Goal: Task Accomplishment & Management: Use online tool/utility

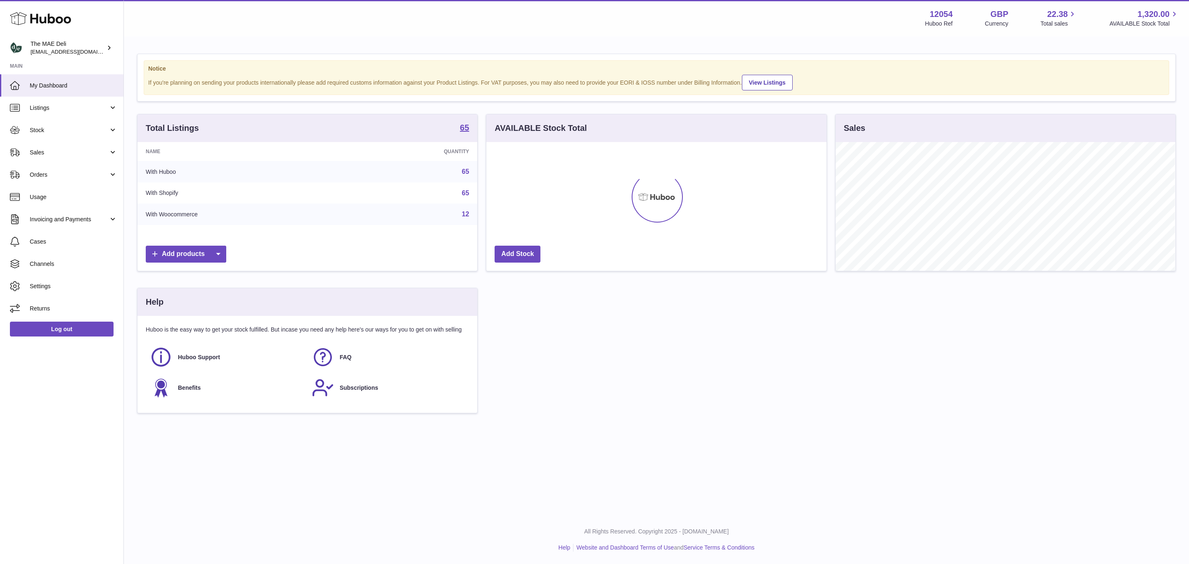
scroll to position [129, 339]
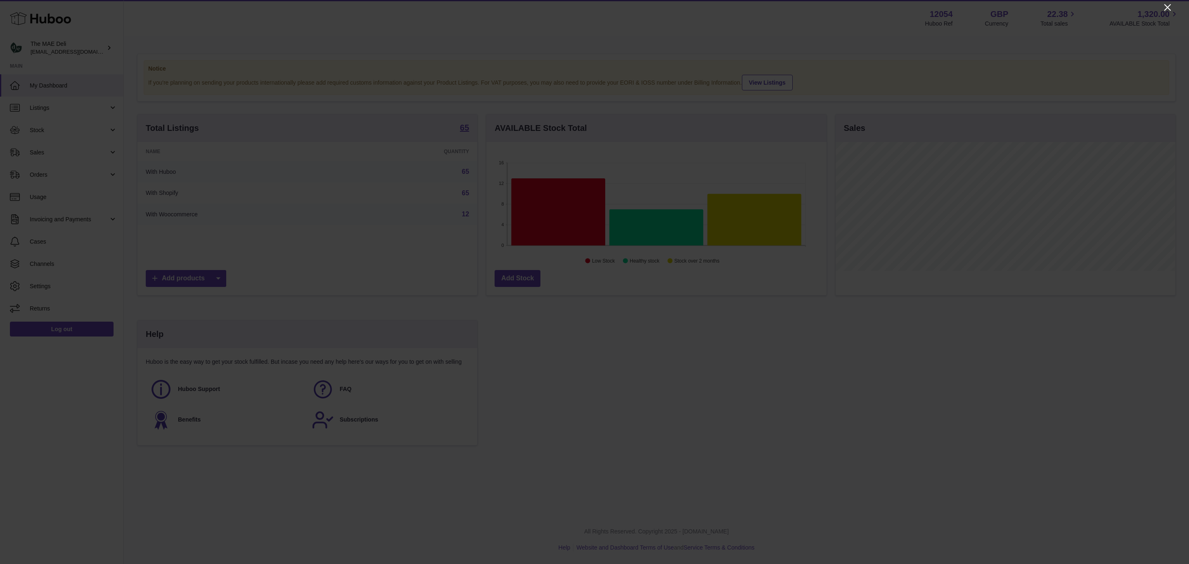
click at [1167, 5] on icon "Close" at bounding box center [1168, 7] width 10 height 10
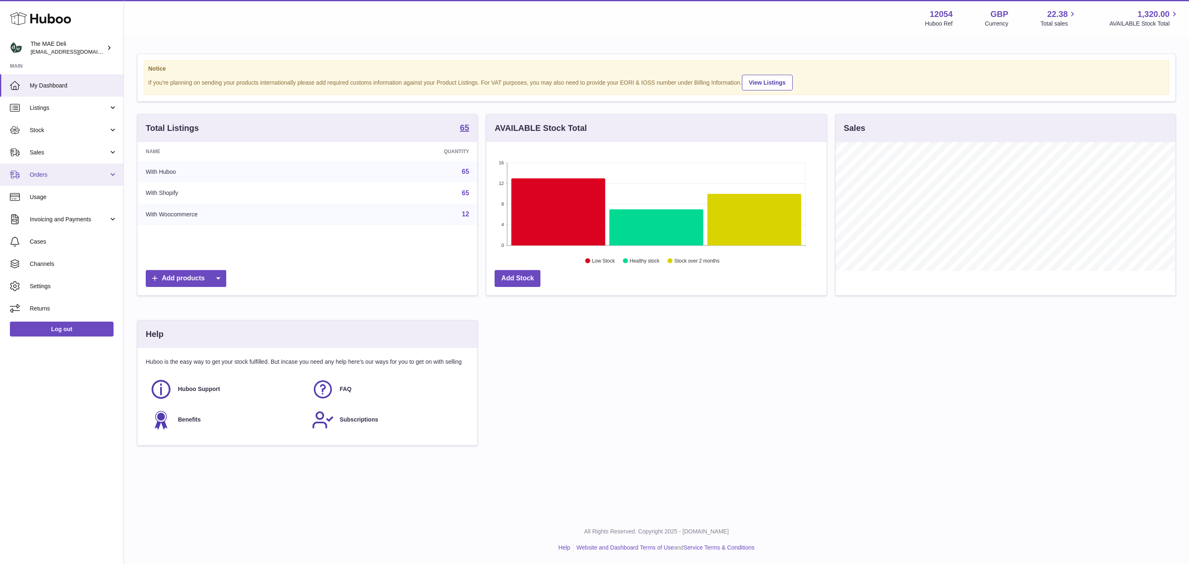
click at [75, 175] on span "Orders" at bounding box center [69, 175] width 79 height 8
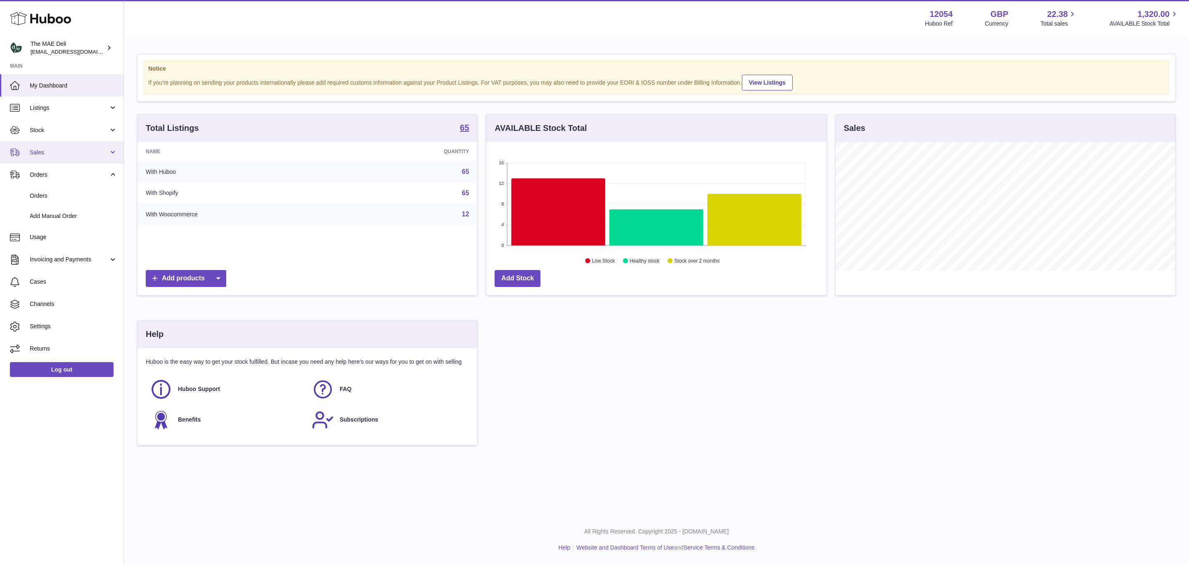
click at [90, 152] on span "Sales" at bounding box center [69, 153] width 79 height 8
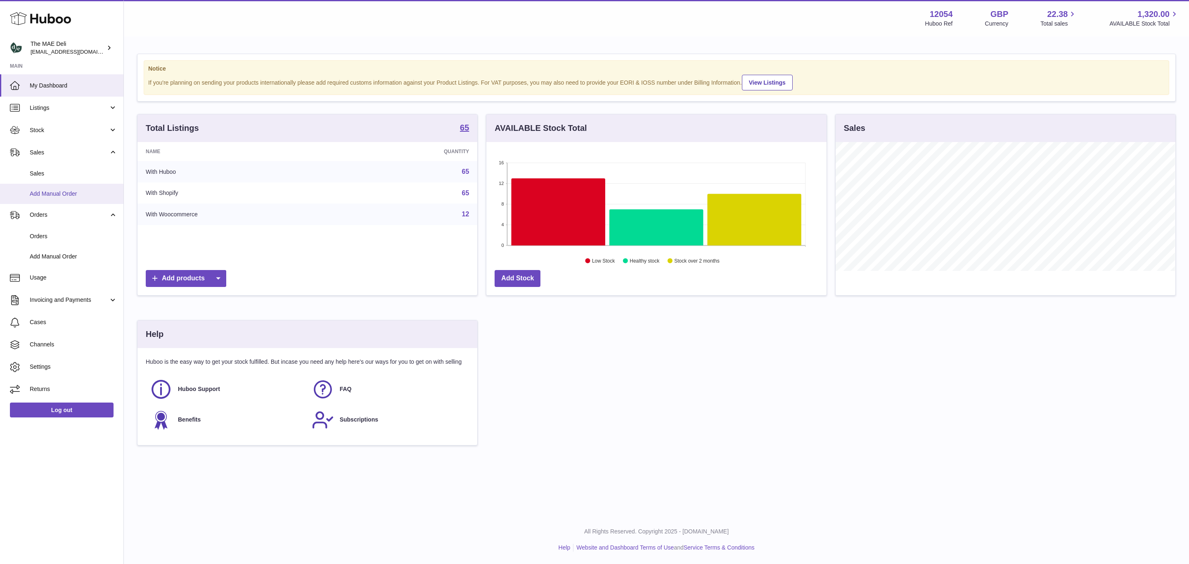
click at [82, 197] on span "Add Manual Order" at bounding box center [74, 194] width 88 height 8
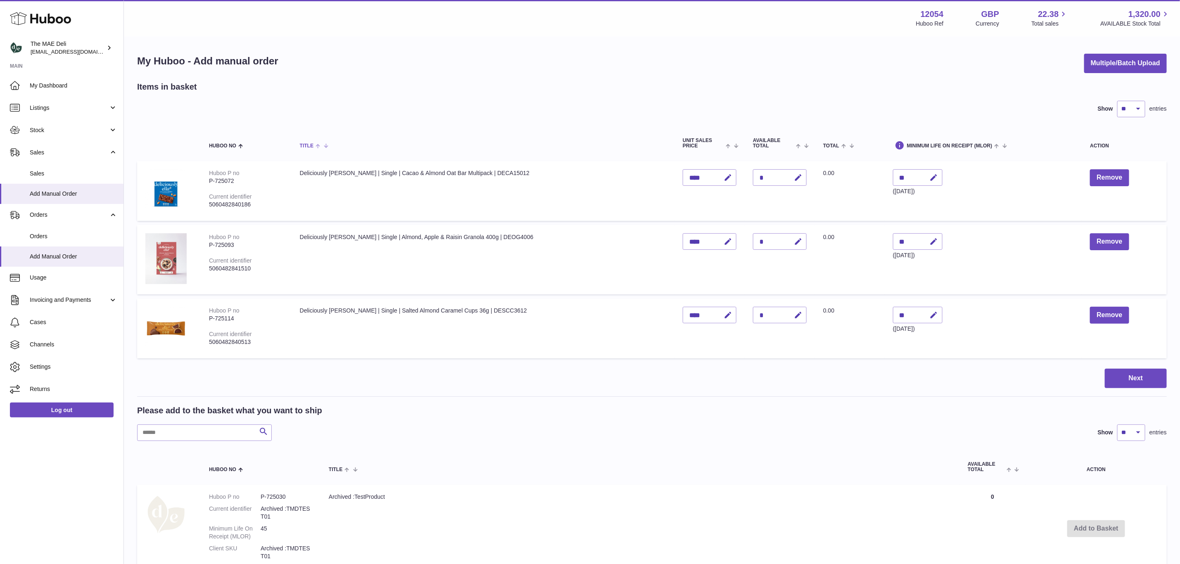
scroll to position [165, 0]
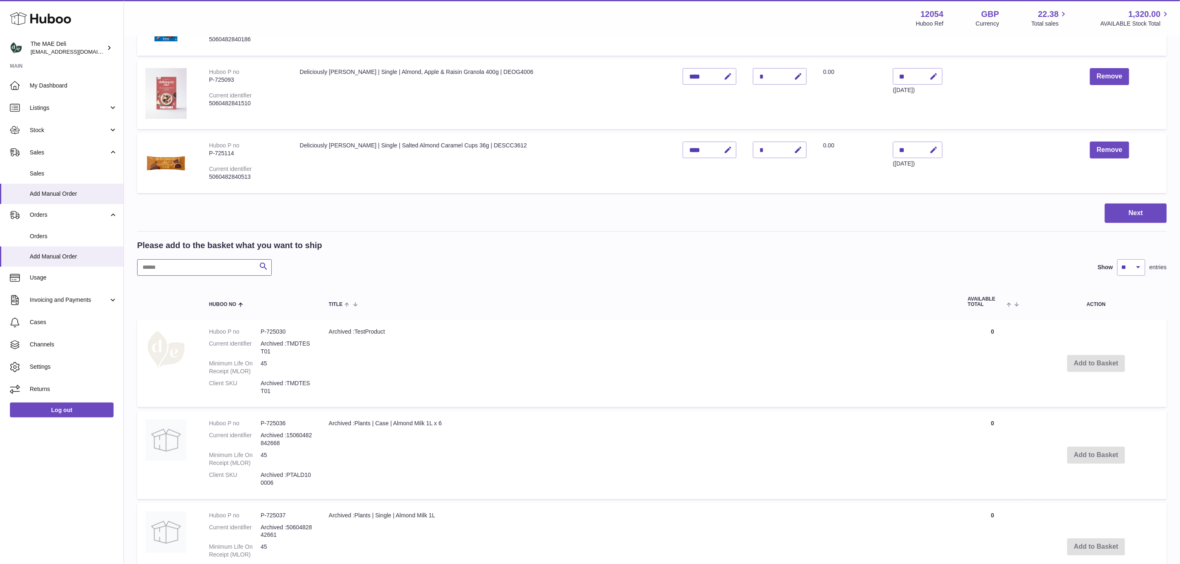
click at [194, 263] on input "text" at bounding box center [204, 267] width 135 height 17
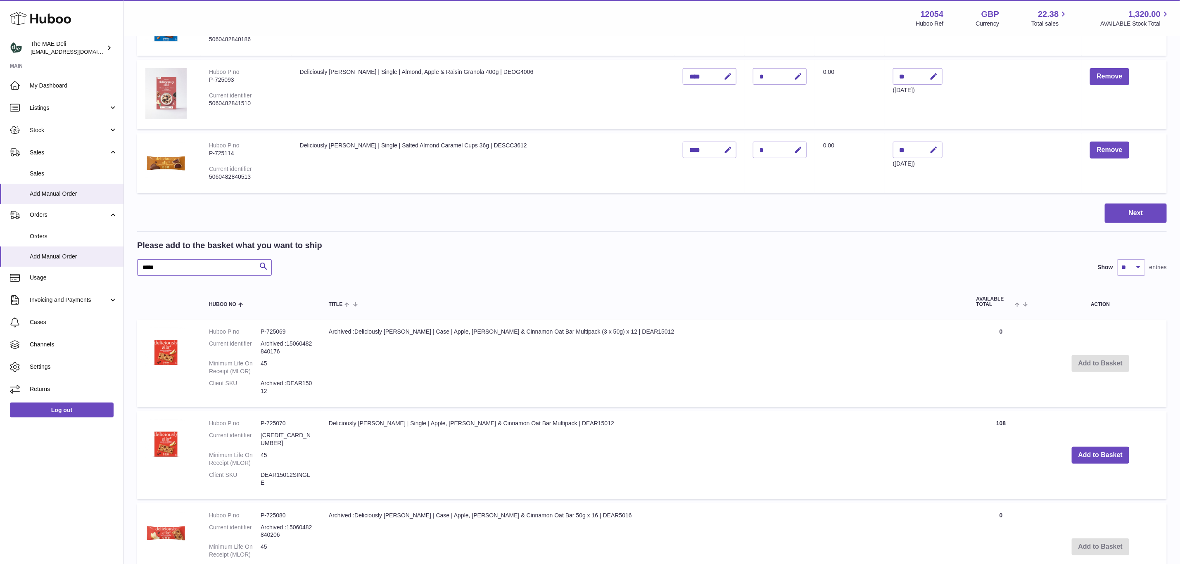
type input "*****"
drag, startPoint x: 673, startPoint y: 427, endPoint x: 559, endPoint y: 438, distance: 114.4
click at [300, 430] on tr "Huboo P no P-725070 Current identifier 5060482840179 Minimum Life On Receipt (M…" at bounding box center [652, 455] width 1030 height 88
click at [586, 434] on td "Deliciously Ella | Single | Apple, Raisin & Cinnamon Oat Bar Multipack | DEAR15…" at bounding box center [644, 455] width 648 height 88
